Goal: Information Seeking & Learning: Check status

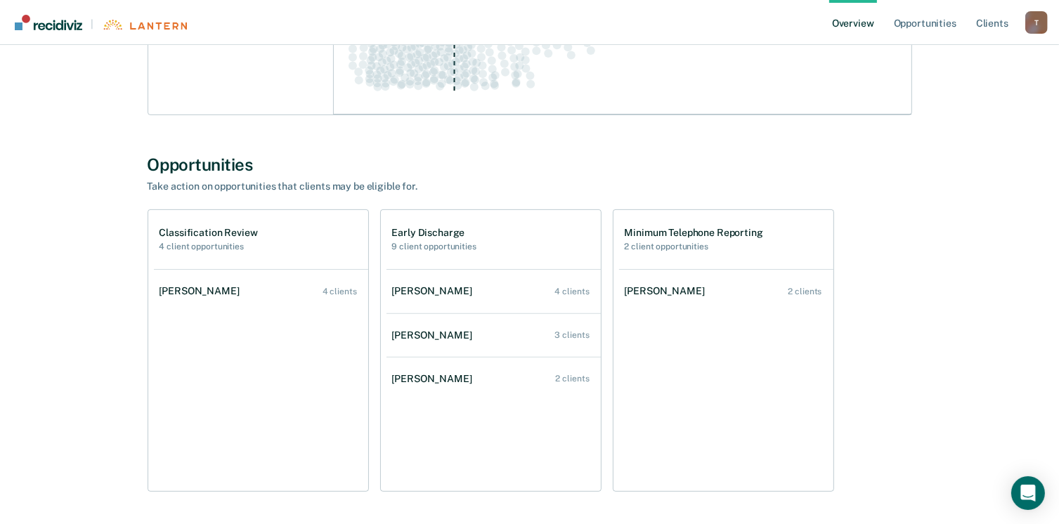
scroll to position [427, 0]
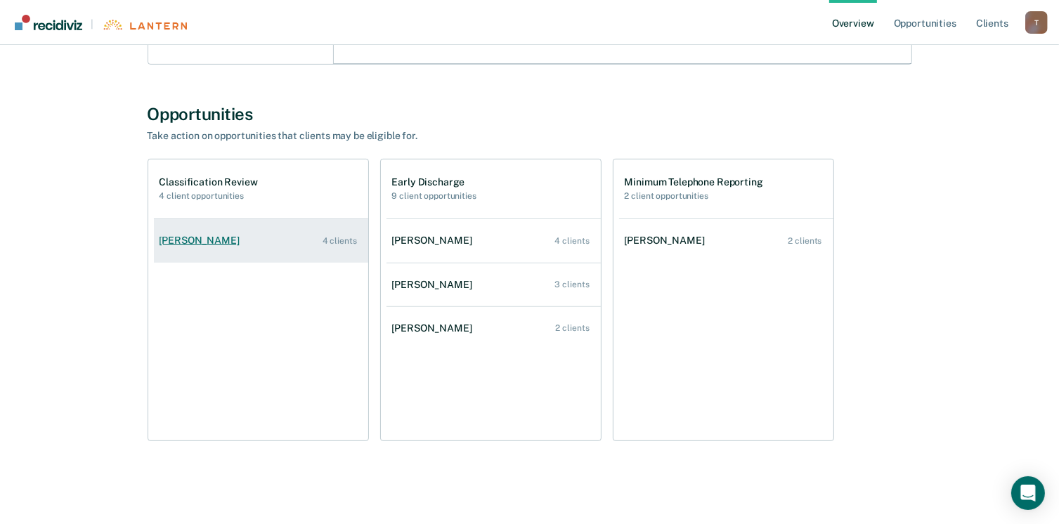
click at [209, 245] on div "[PERSON_NAME]" at bounding box center [202, 241] width 86 height 12
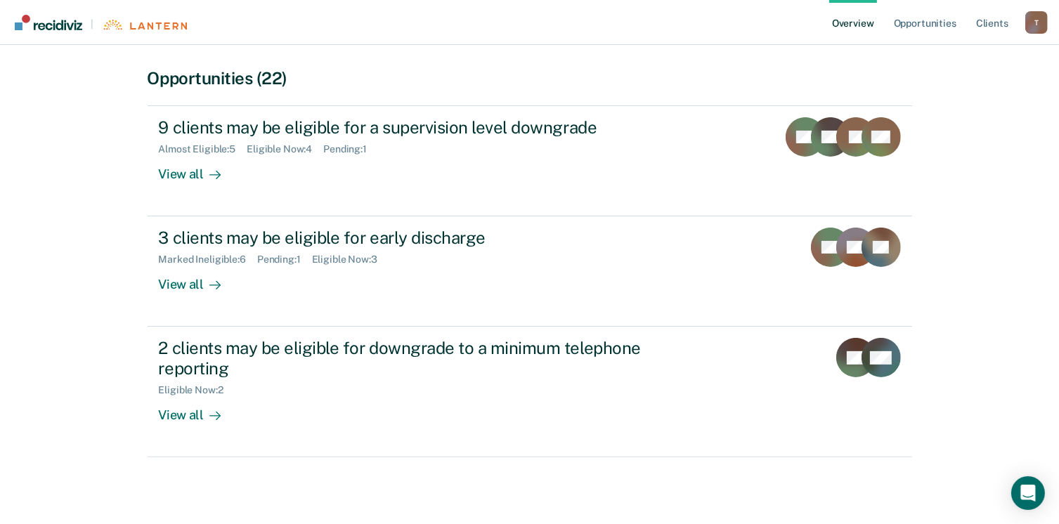
scroll to position [281, 0]
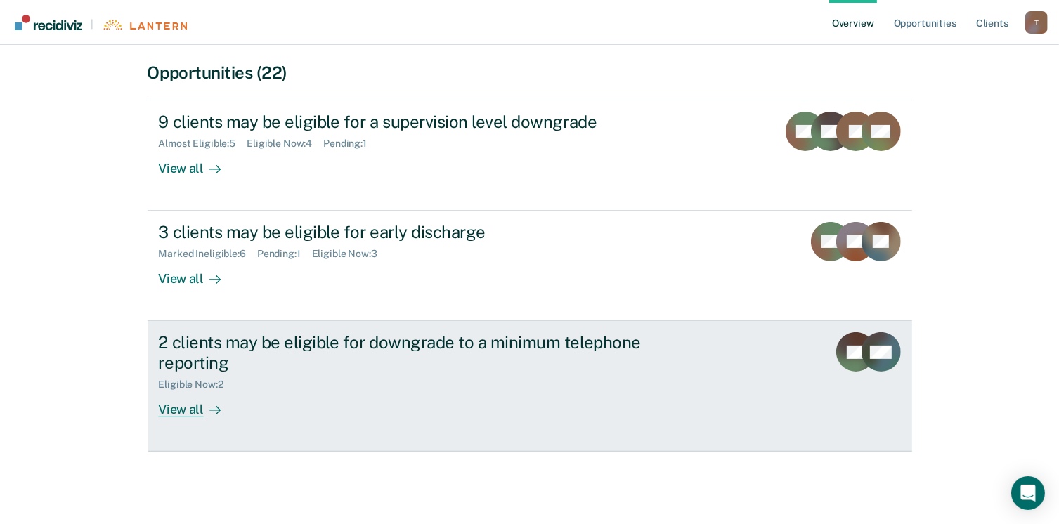
click at [189, 414] on div "View all" at bounding box center [198, 404] width 79 height 27
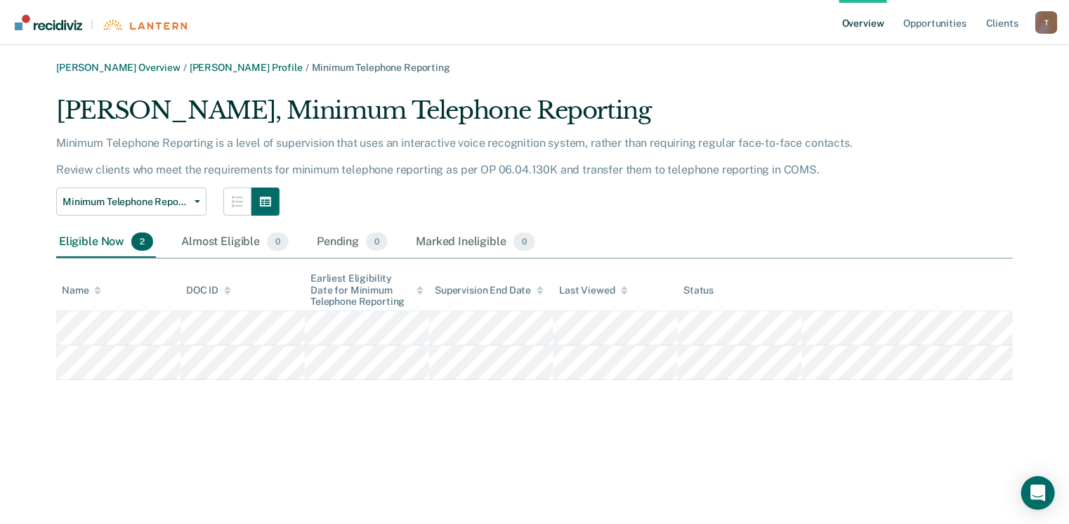
drag, startPoint x: 953, startPoint y: 142, endPoint x: 962, endPoint y: 192, distance: 50.7
click at [962, 192] on div "[PERSON_NAME], Minimum Telephone Reporting Minimum Telephone Reporting is a lev…" at bounding box center [534, 238] width 957 height 284
click at [863, 25] on link "Overview" at bounding box center [863, 22] width 48 height 45
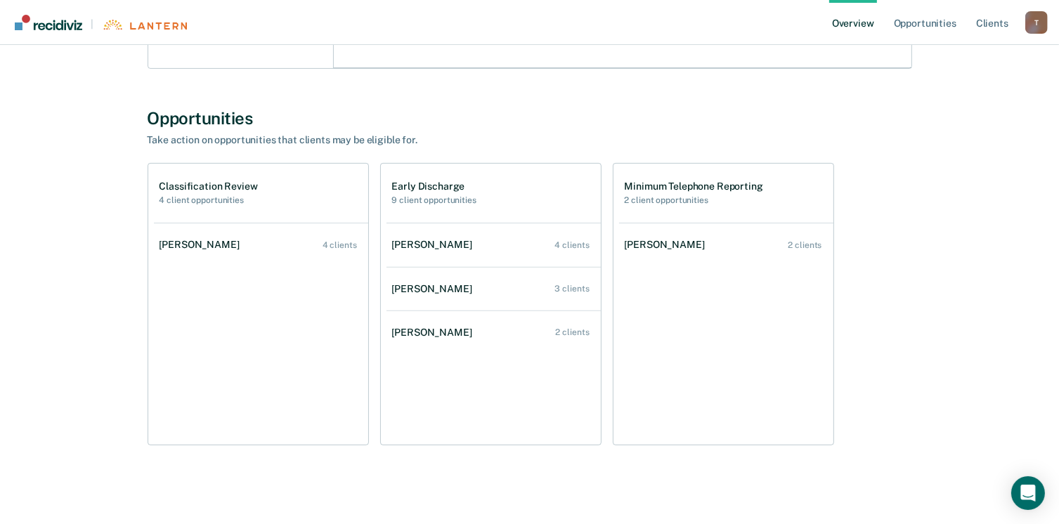
scroll to position [427, 0]
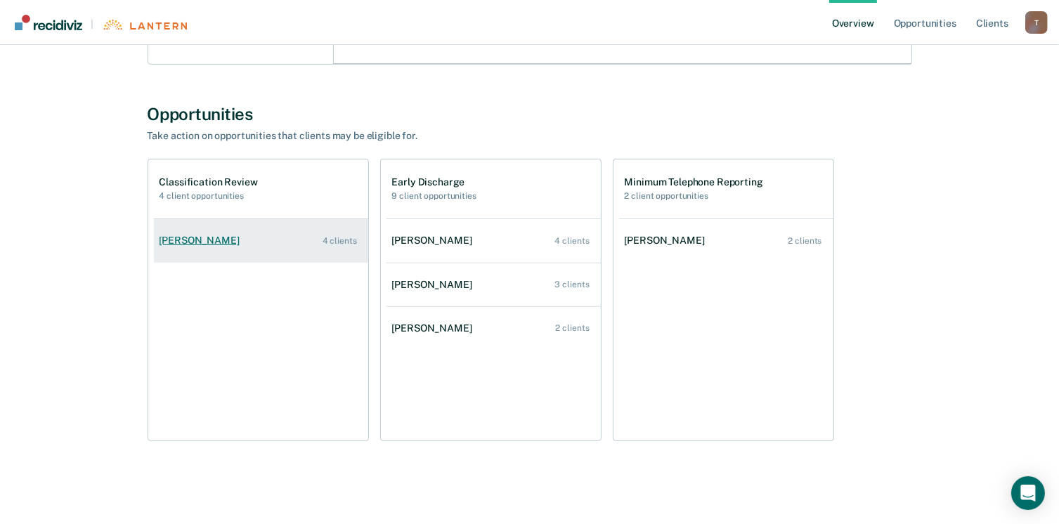
click at [344, 247] on link "[PERSON_NAME] 4 clients" at bounding box center [261, 241] width 214 height 40
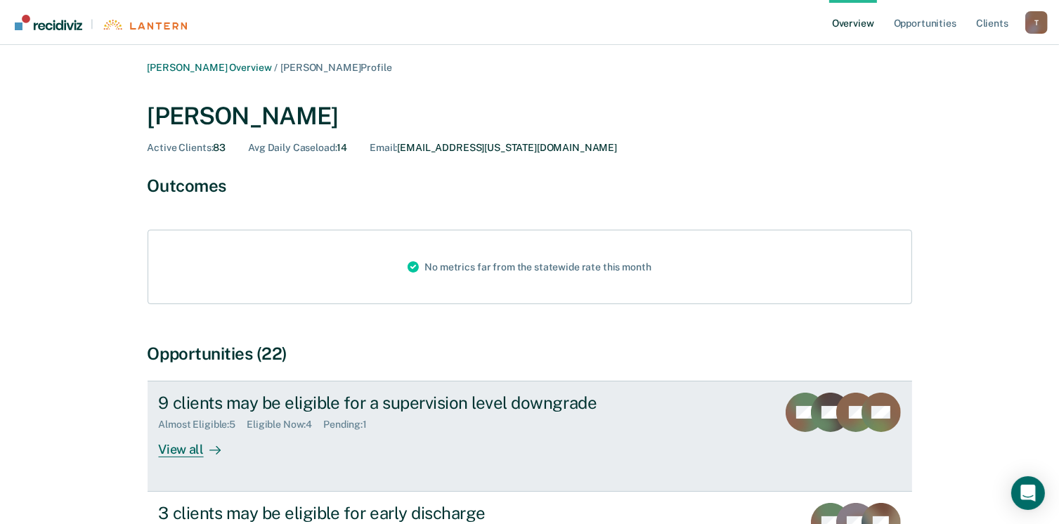
click at [177, 445] on div "View all" at bounding box center [198, 444] width 79 height 27
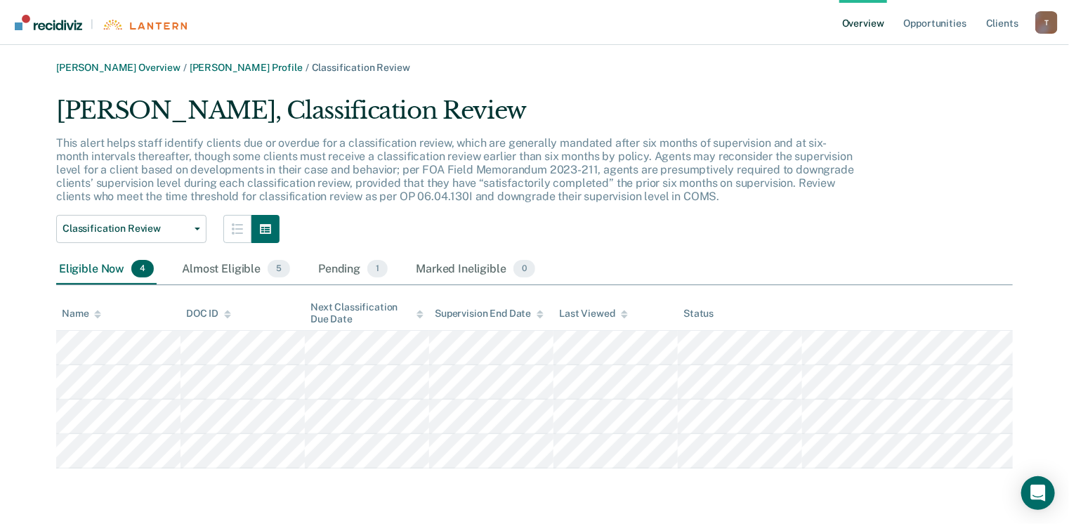
click at [862, 30] on link "Overview" at bounding box center [863, 22] width 48 height 45
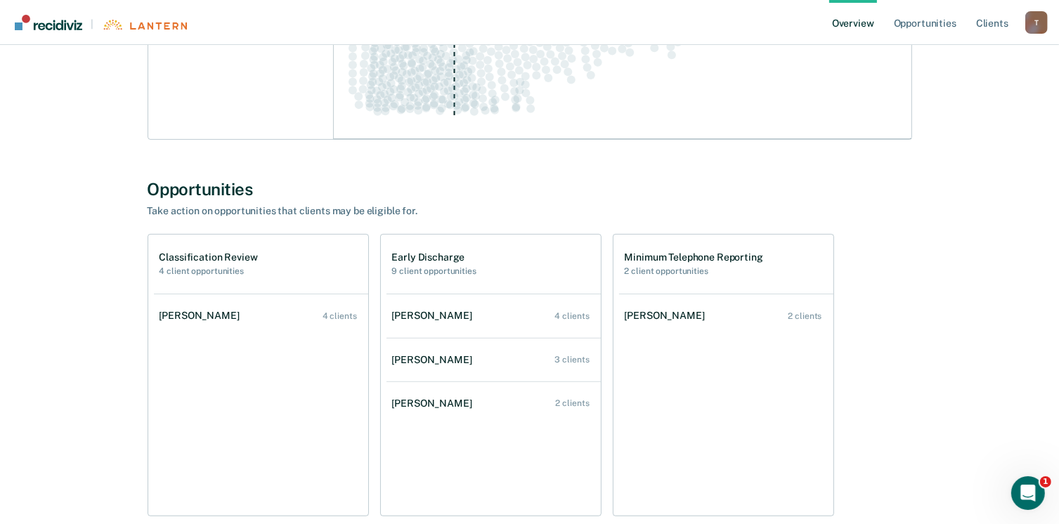
scroll to position [391, 0]
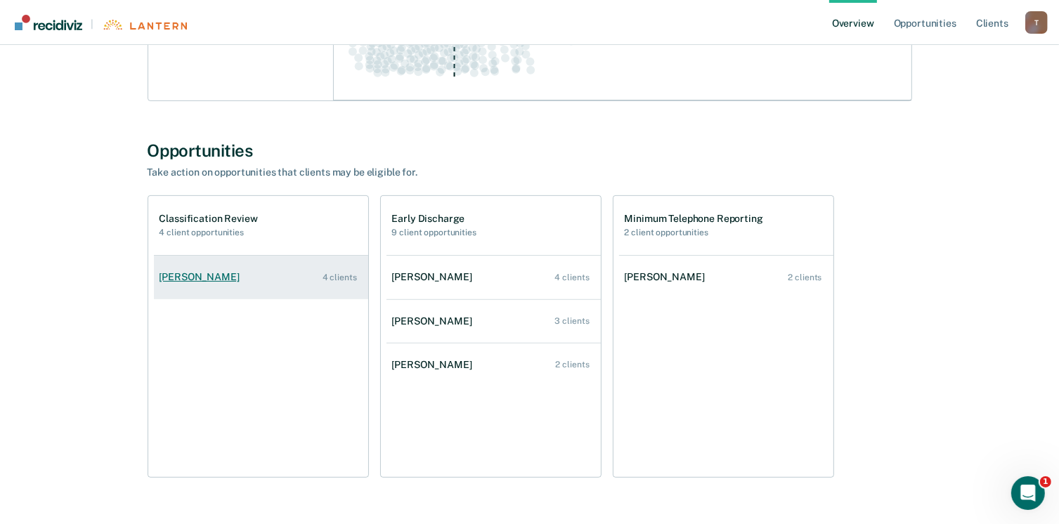
click at [336, 277] on div "4 clients" at bounding box center [339, 278] width 34 height 10
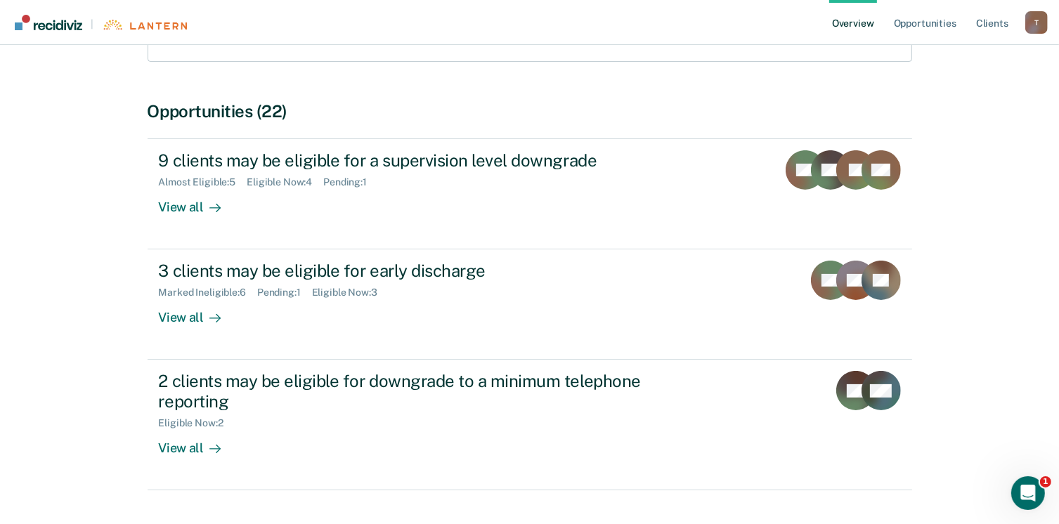
scroll to position [274, 0]
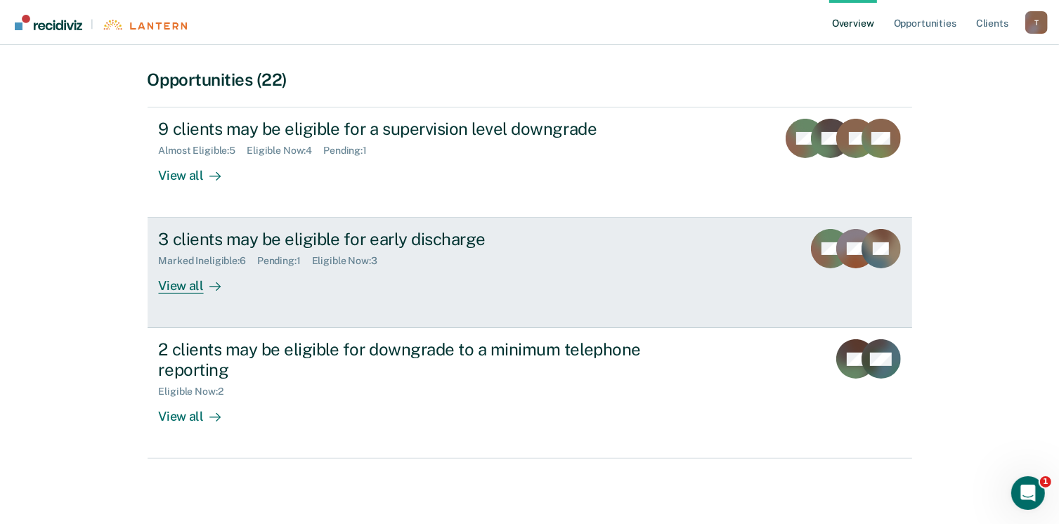
click at [185, 283] on div "View all" at bounding box center [198, 280] width 79 height 27
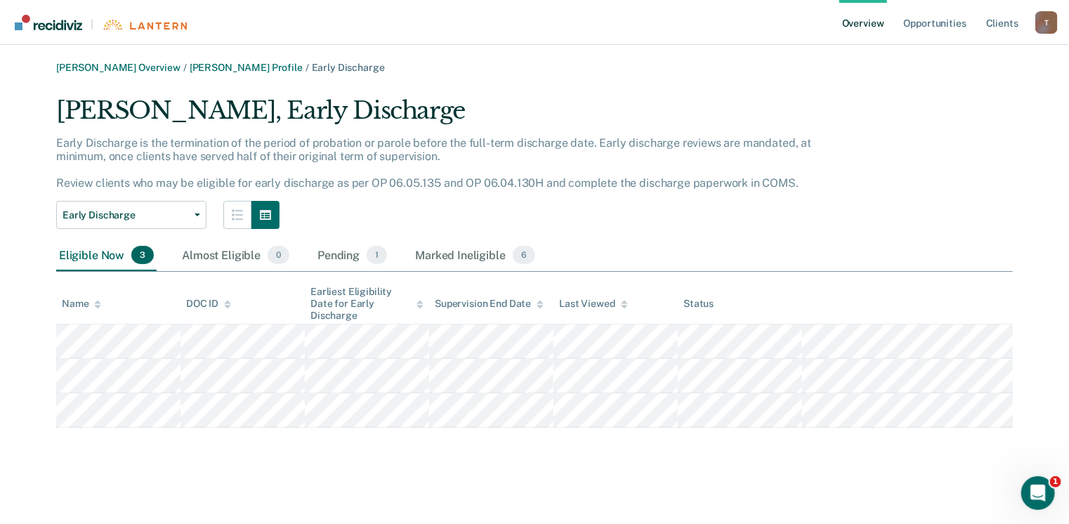
click at [870, 23] on link "Overview" at bounding box center [863, 22] width 48 height 45
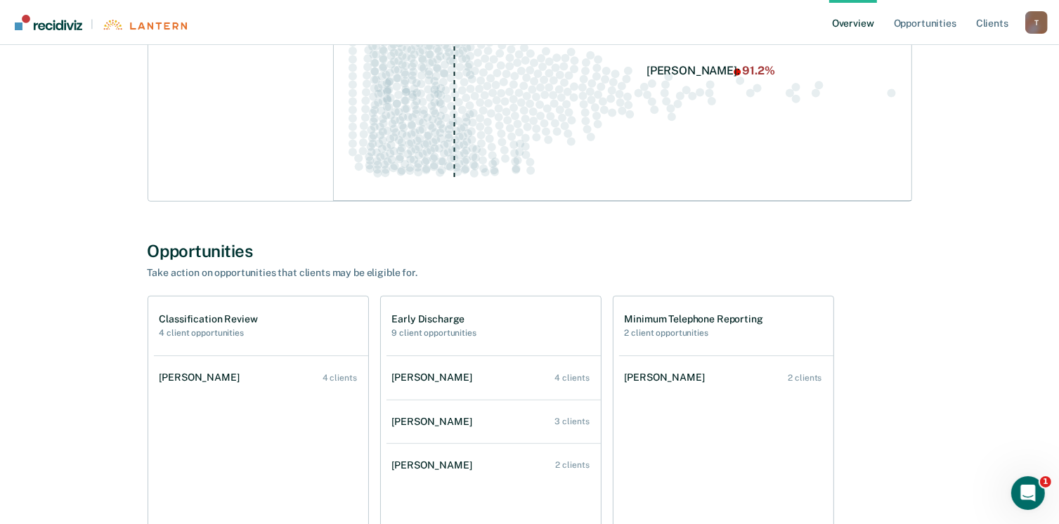
scroll to position [374, 0]
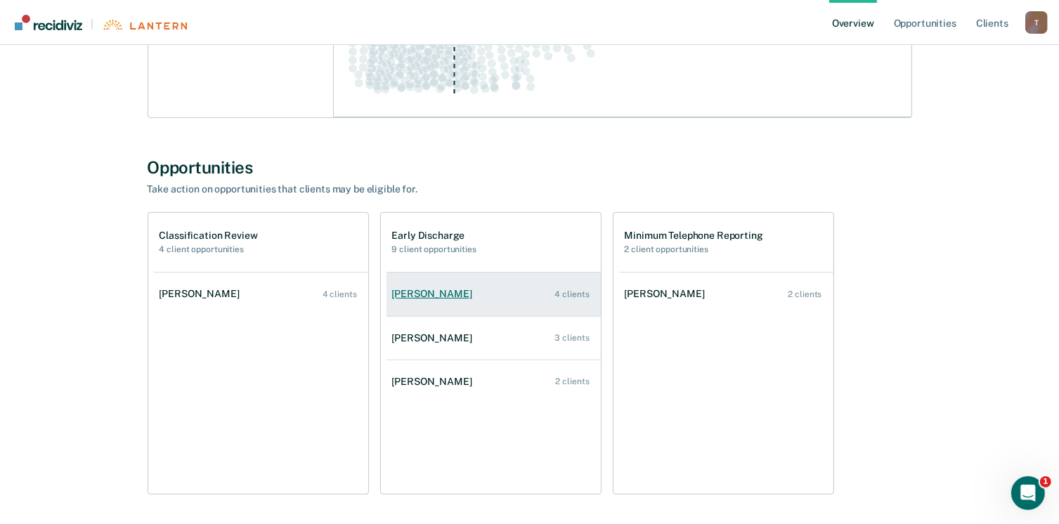
click at [433, 297] on div "[PERSON_NAME]" at bounding box center [435, 294] width 86 height 12
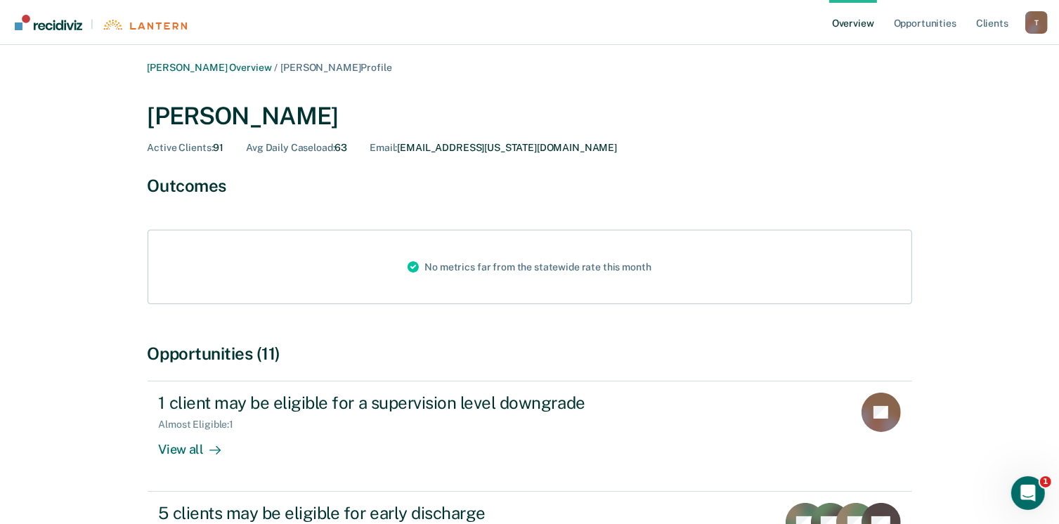
scroll to position [150, 0]
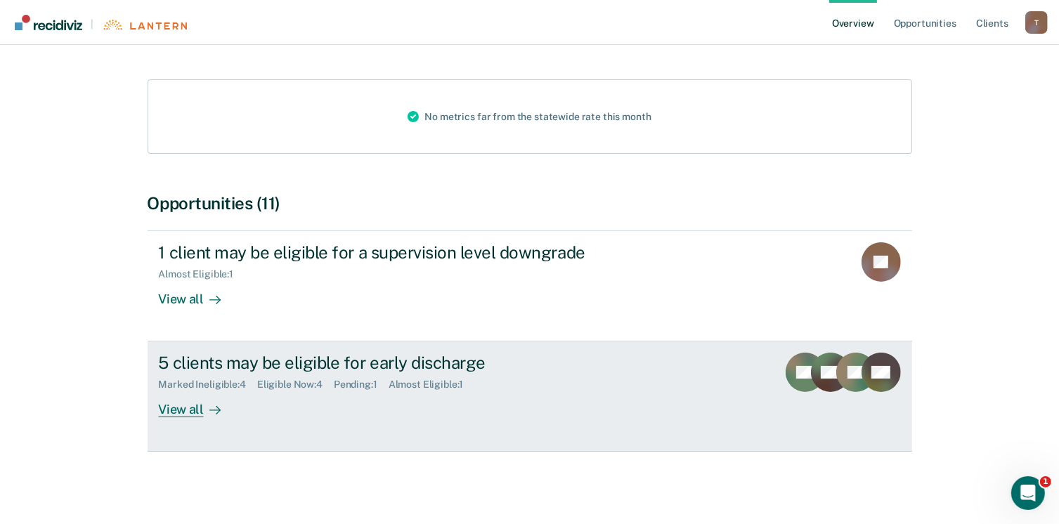
click at [182, 422] on link "5 clients may be eligible for early discharge Marked Ineligible : 4 Eligible No…" at bounding box center [530, 396] width 764 height 110
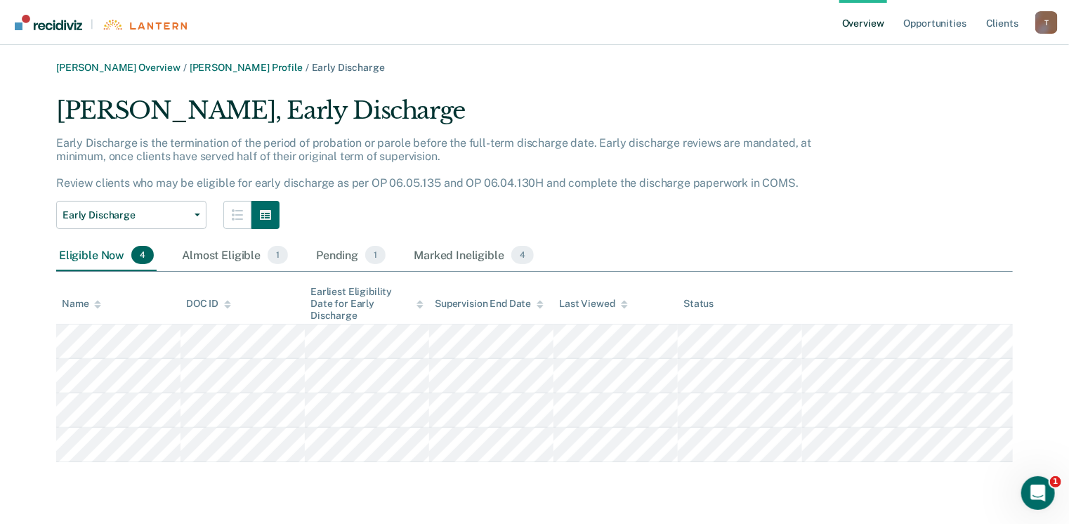
click at [874, 20] on link "Overview" at bounding box center [863, 22] width 48 height 45
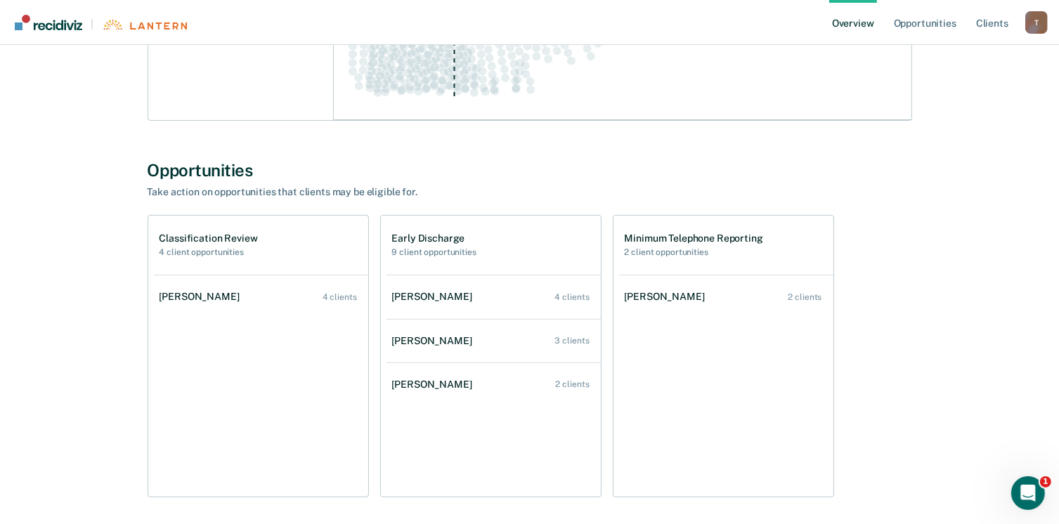
scroll to position [372, 0]
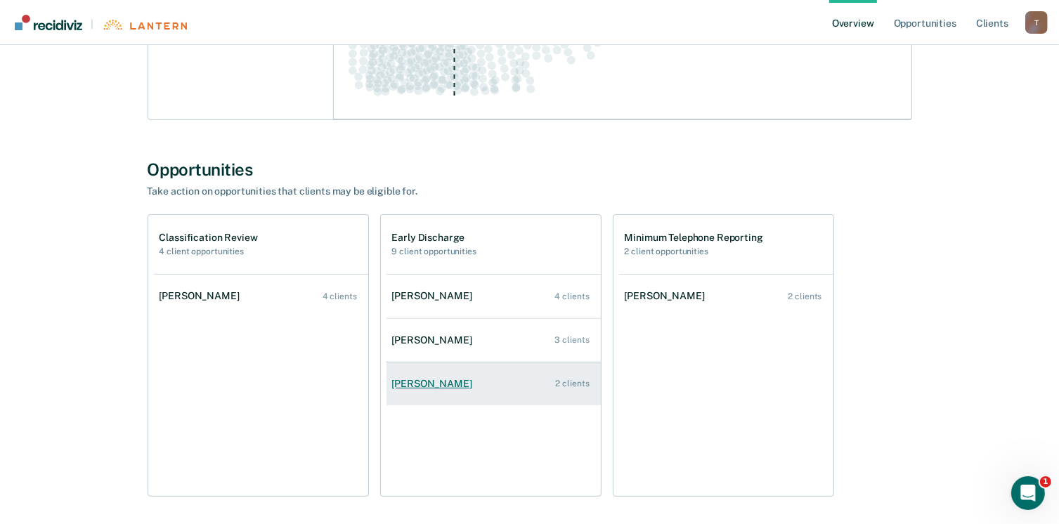
click at [436, 386] on div "[PERSON_NAME]" at bounding box center [435, 384] width 86 height 12
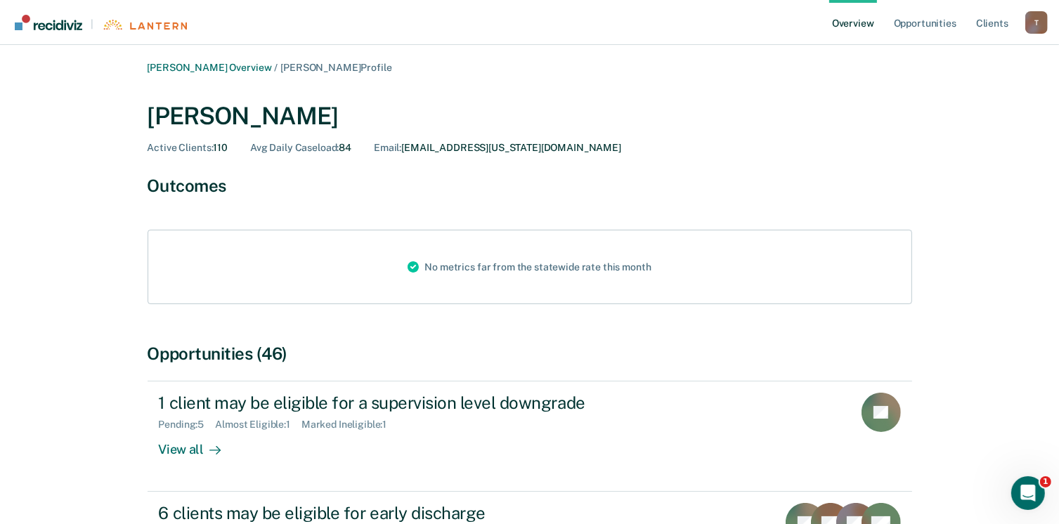
drag, startPoint x: 1058, startPoint y: 248, endPoint x: 1021, endPoint y: 200, distance: 61.1
click at [1021, 200] on main "[PERSON_NAME] Overview / [PERSON_NAME] Profile [PERSON_NAME] Active Clients : 1…" at bounding box center [529, 425] width 1059 height 761
click at [1018, 200] on div "[PERSON_NAME] Overview / [PERSON_NAME] Profile [PERSON_NAME] Active Clients : 1…" at bounding box center [529, 411] width 1025 height 699
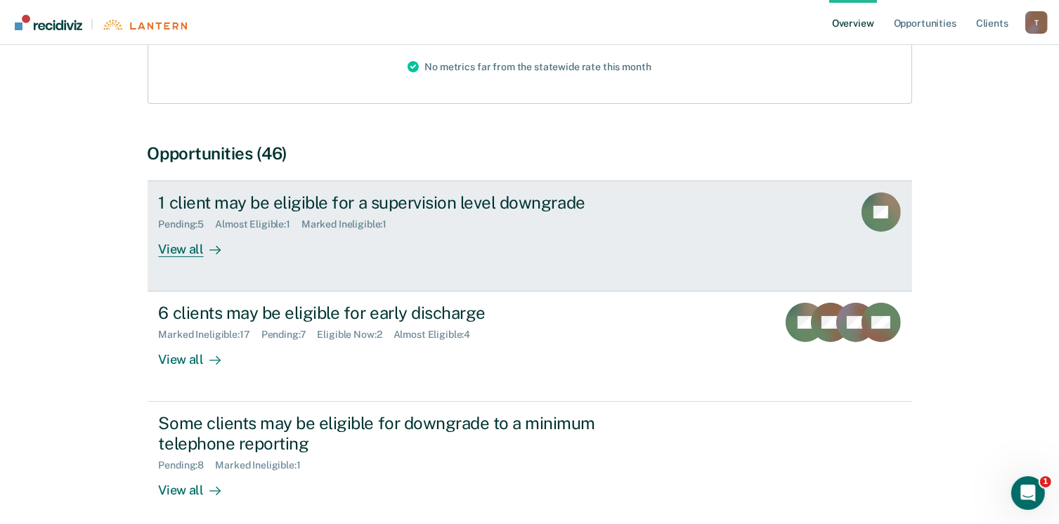
click at [190, 244] on div "View all" at bounding box center [198, 243] width 79 height 27
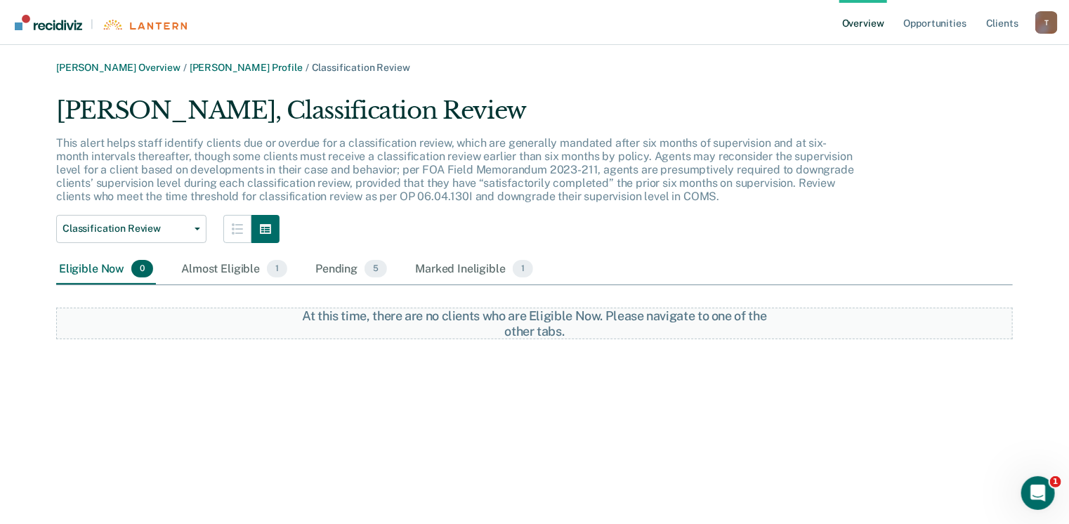
click at [877, 22] on link "Overview" at bounding box center [863, 22] width 48 height 45
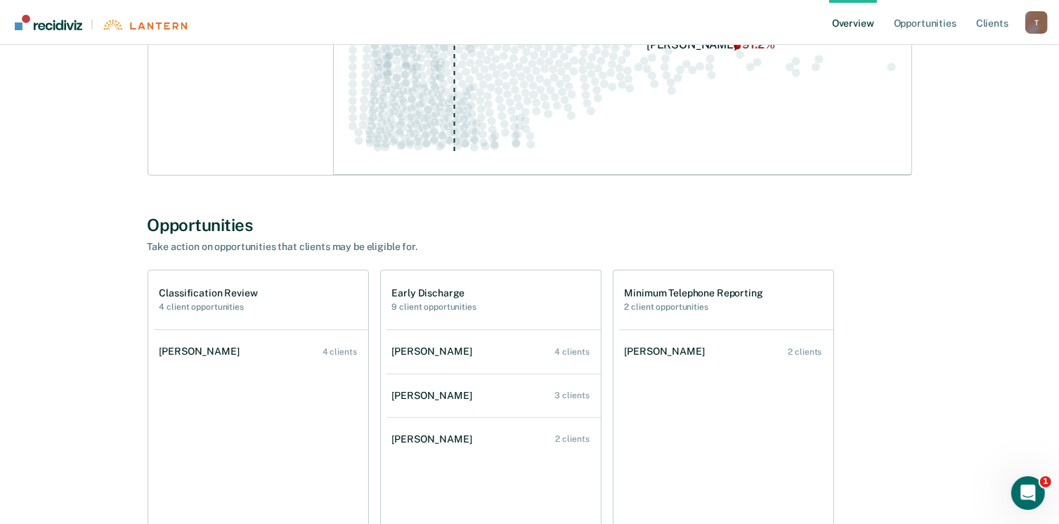
scroll to position [427, 0]
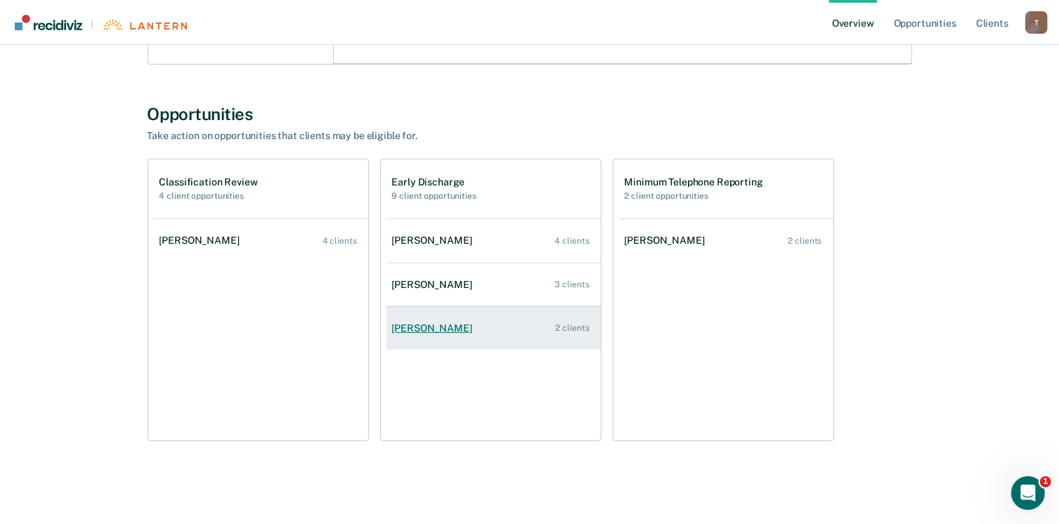
click at [458, 320] on link "[PERSON_NAME] 2 clients" at bounding box center [493, 328] width 214 height 40
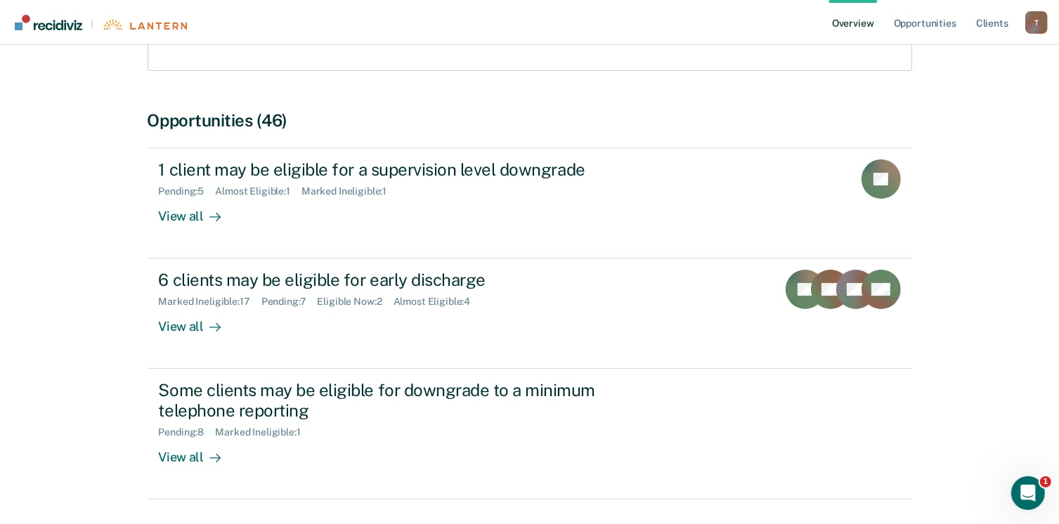
scroll to position [281, 0]
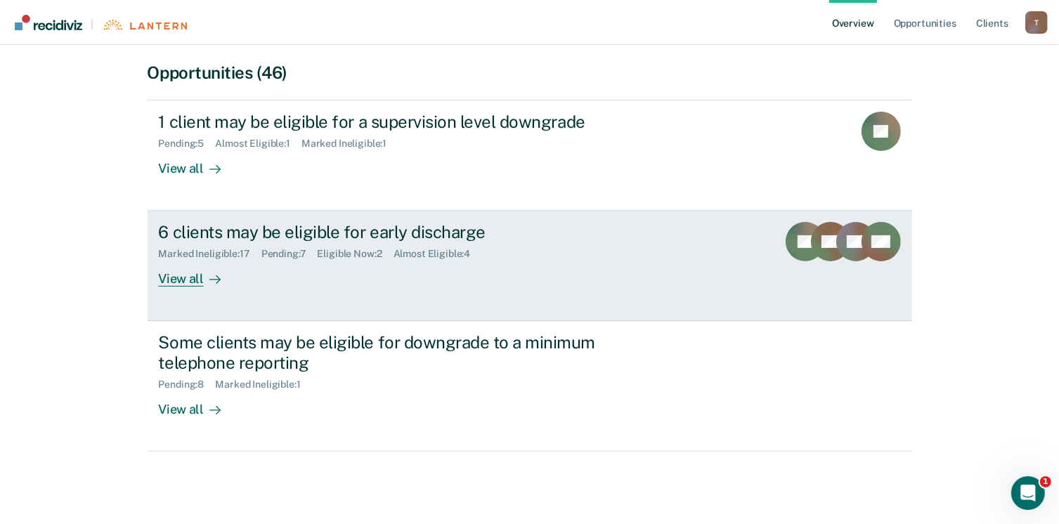
click at [165, 285] on div "View all" at bounding box center [198, 273] width 79 height 27
